Goal: Task Accomplishment & Management: Complete application form

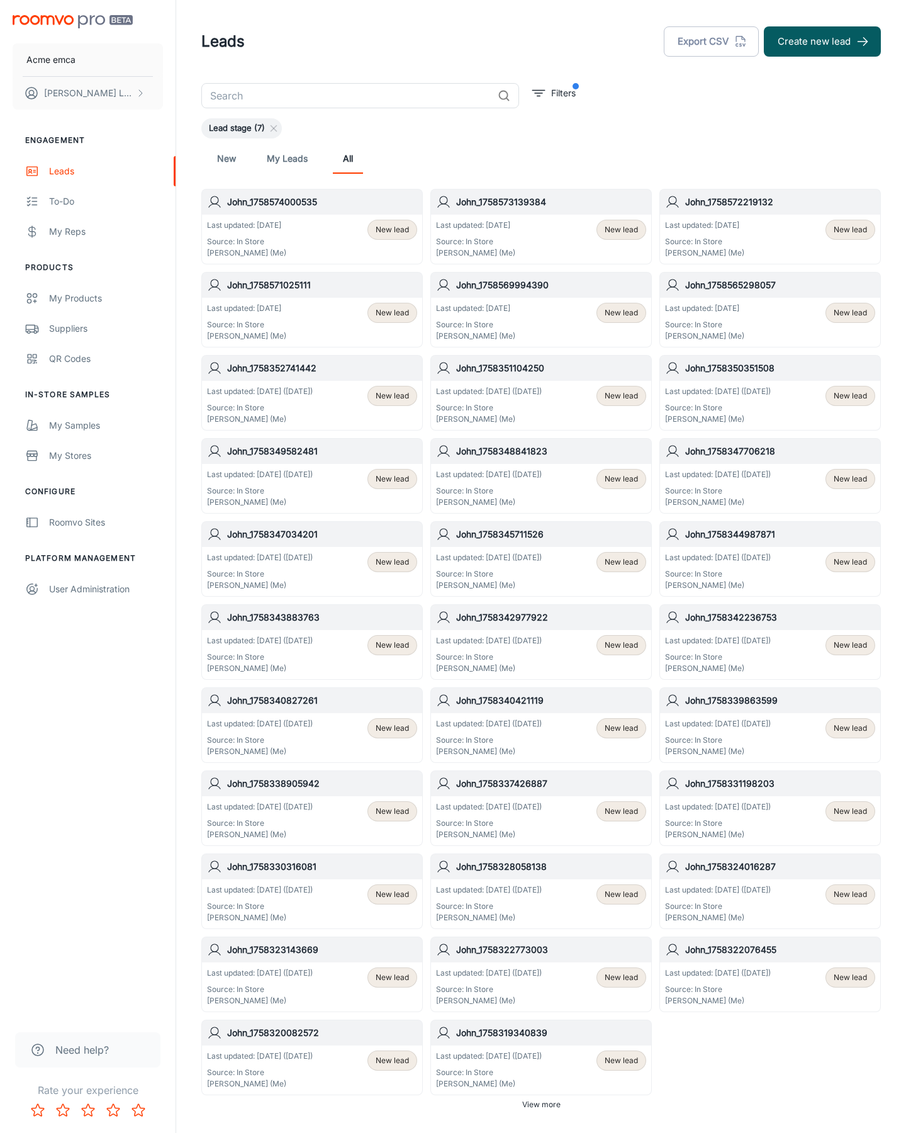
click at [822, 42] on button "Create new lead" at bounding box center [822, 41] width 117 height 30
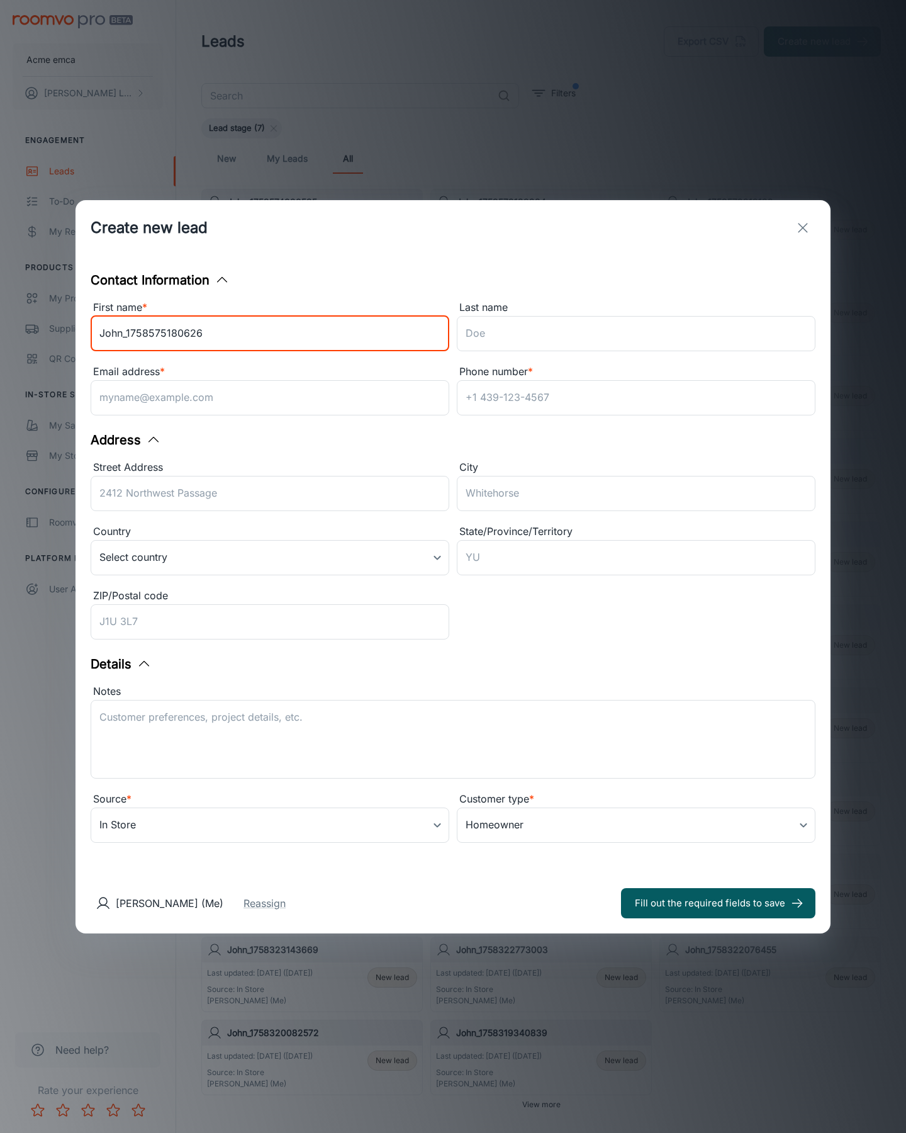
type input "John_1758575180626"
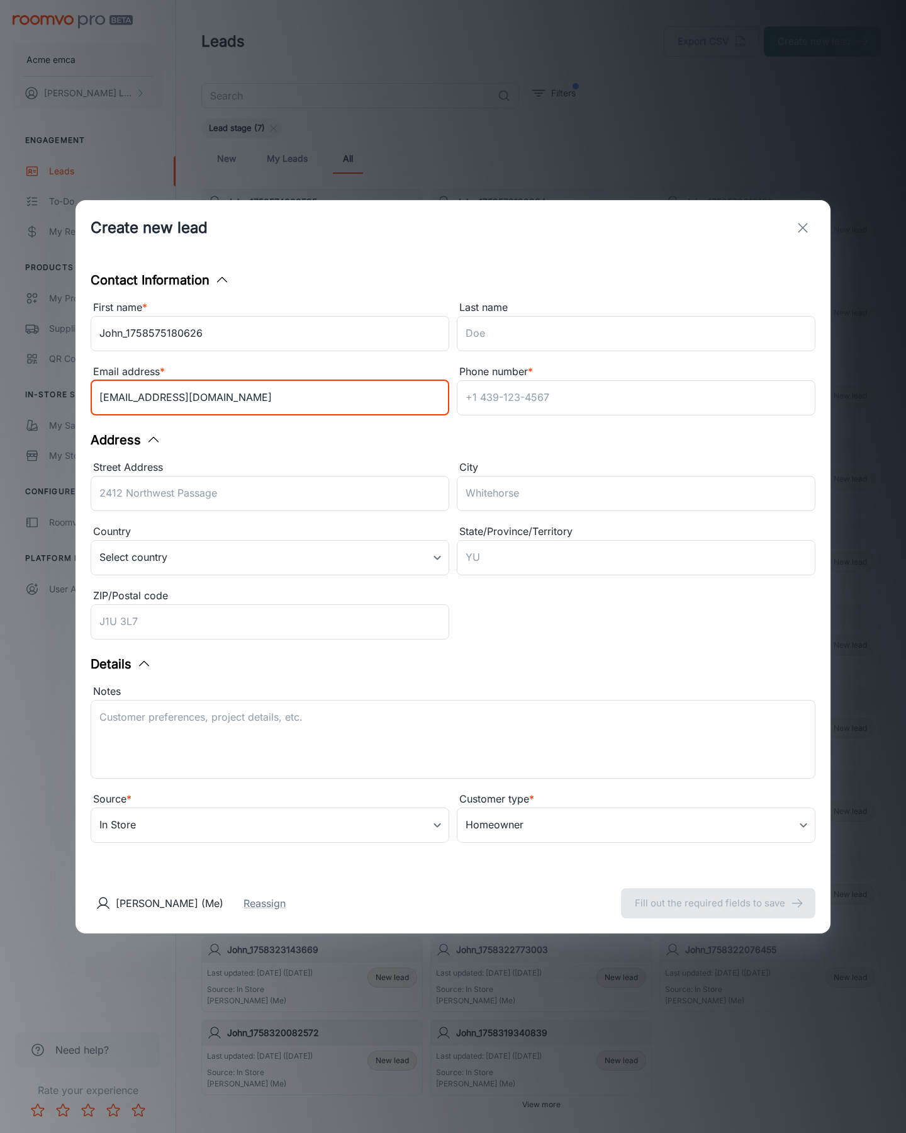
type input "[EMAIL_ADDRESS][DOMAIN_NAME]"
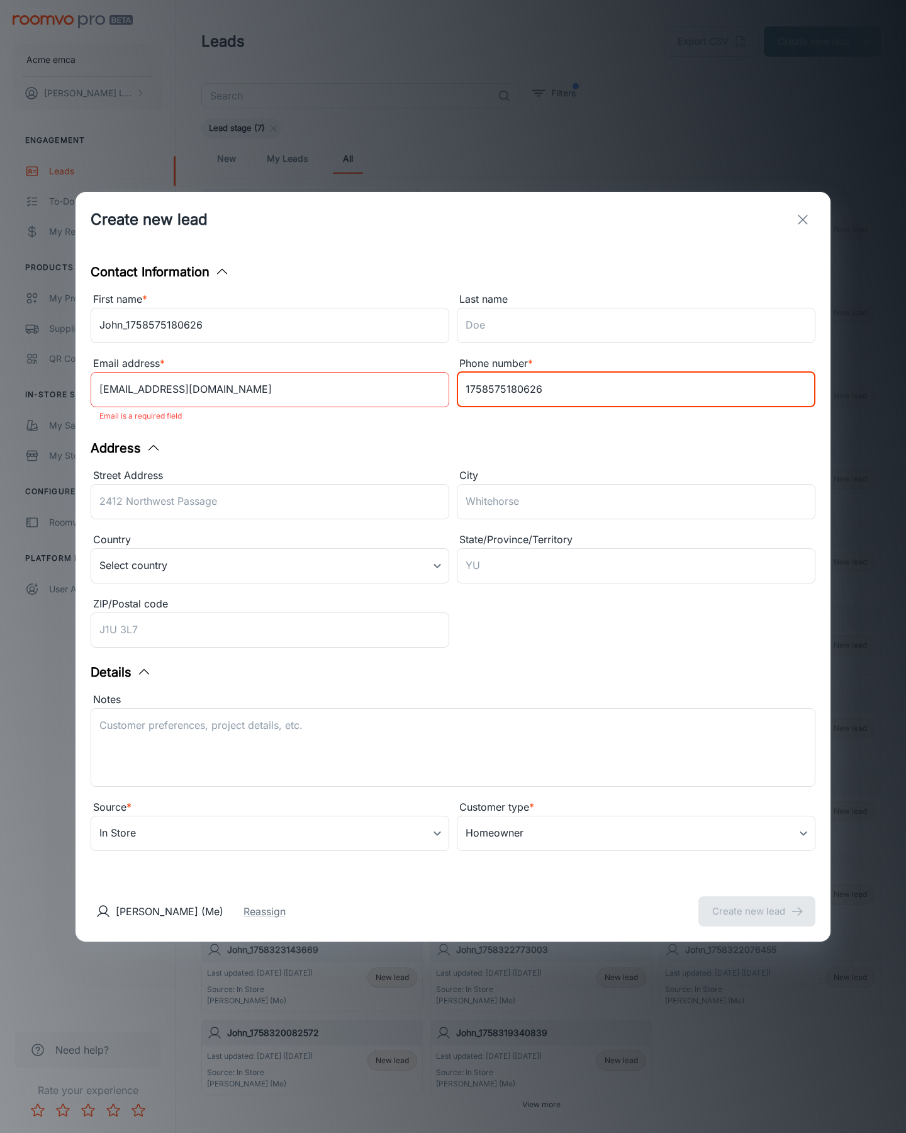
type input "1758575180626"
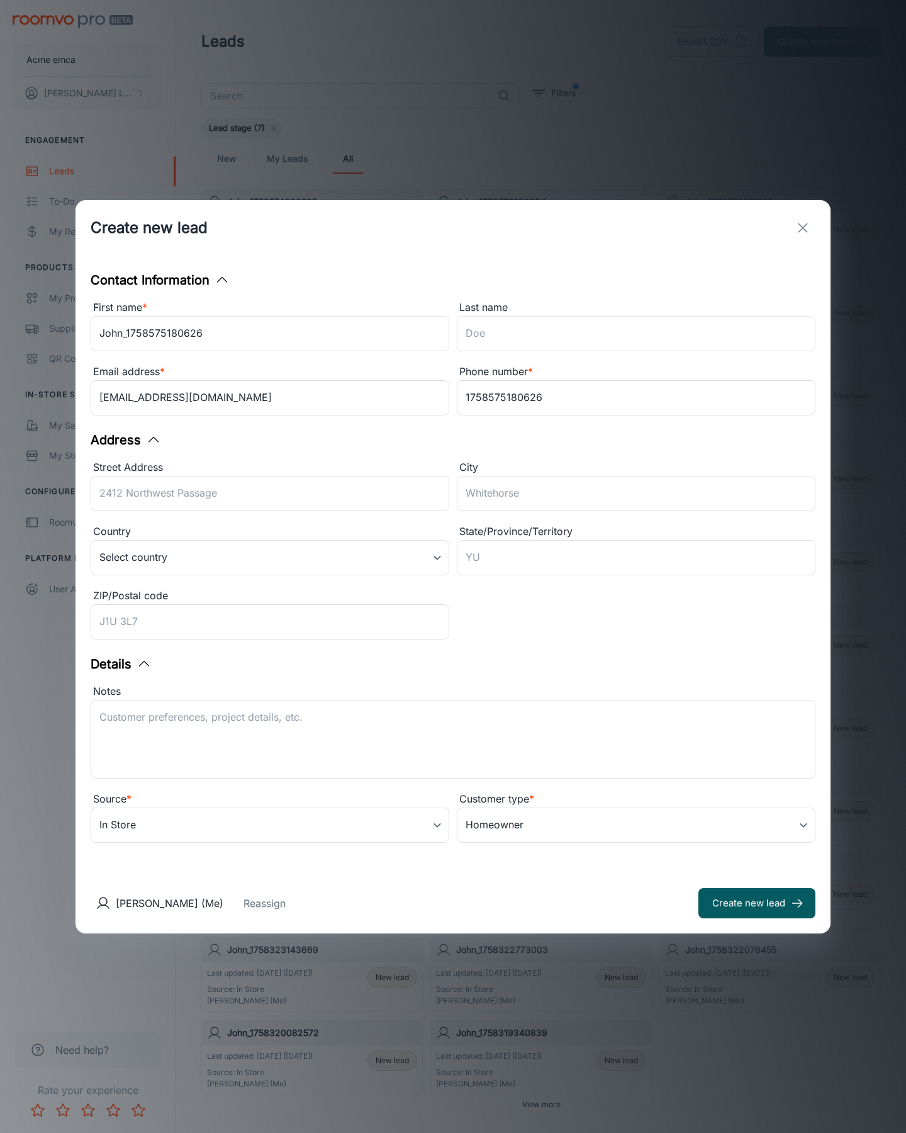
click at [757, 902] on button "Create new lead" at bounding box center [756, 903] width 117 height 30
